Goal: Navigation & Orientation: Find specific page/section

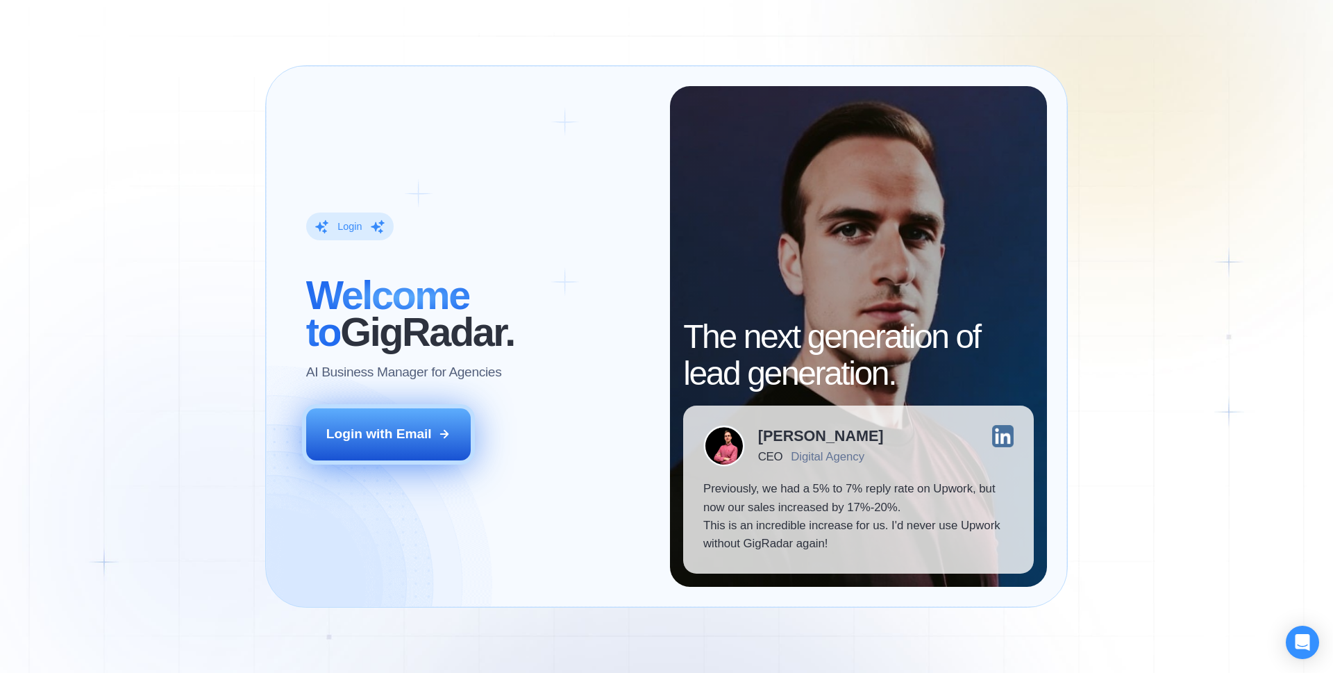
click at [410, 455] on button "Login with Email" at bounding box center [388, 433] width 165 height 51
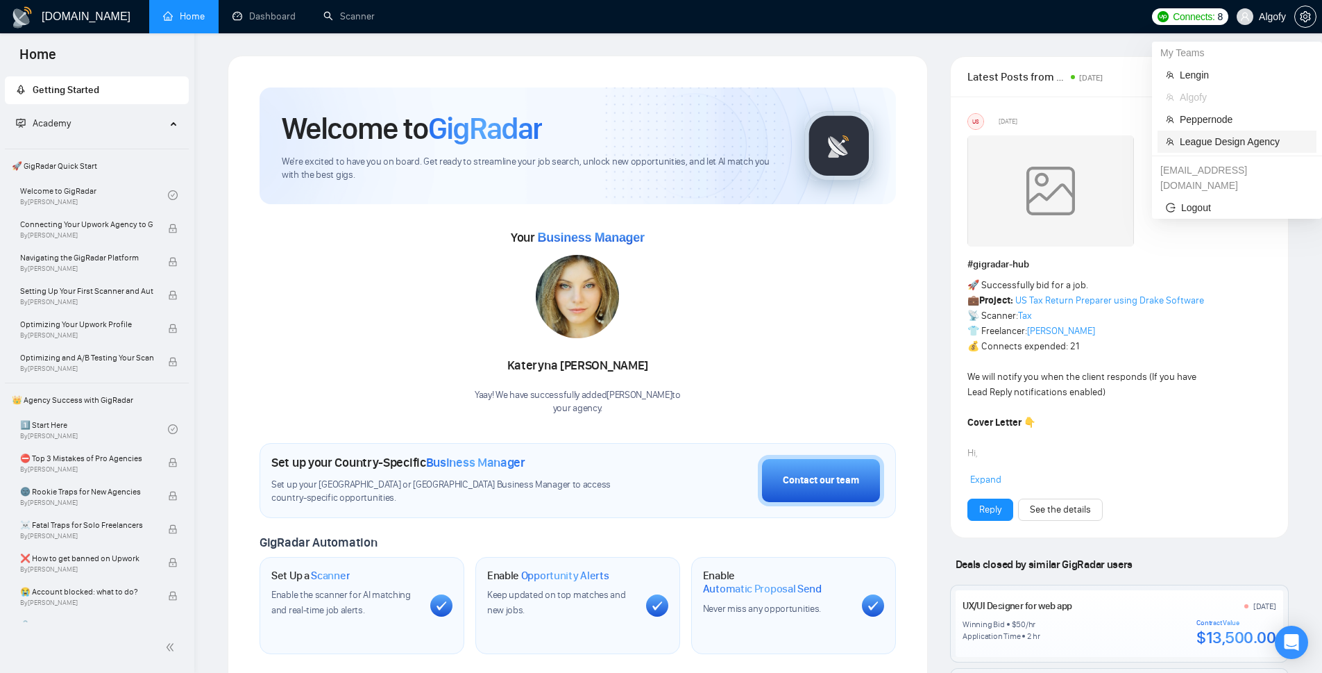
click at [1202, 145] on span "League Design Agency" at bounding box center [1244, 141] width 128 height 15
